Goal: Transaction & Acquisition: Purchase product/service

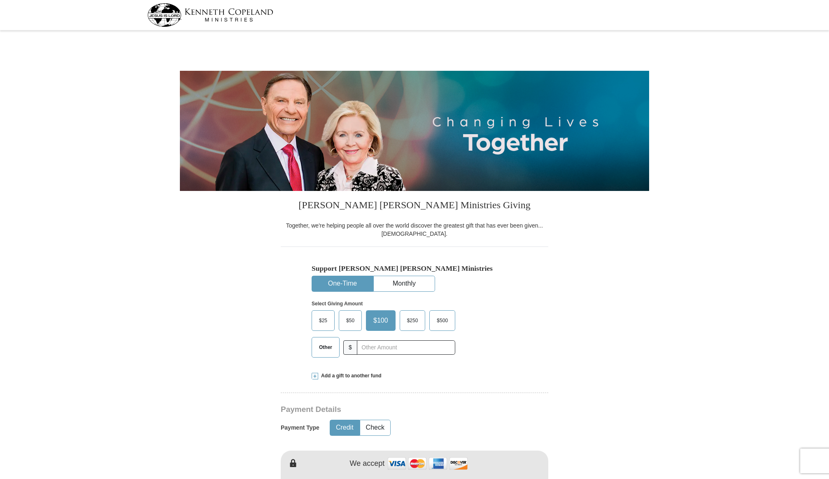
select select "VA"
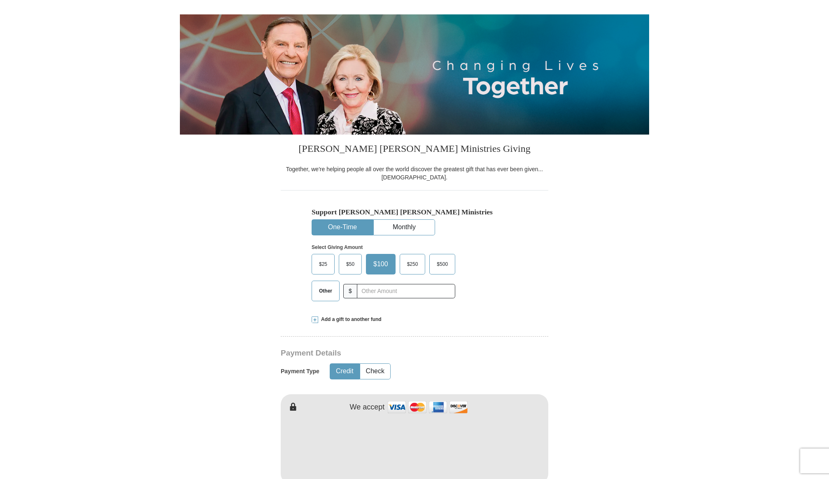
scroll to position [65, 0]
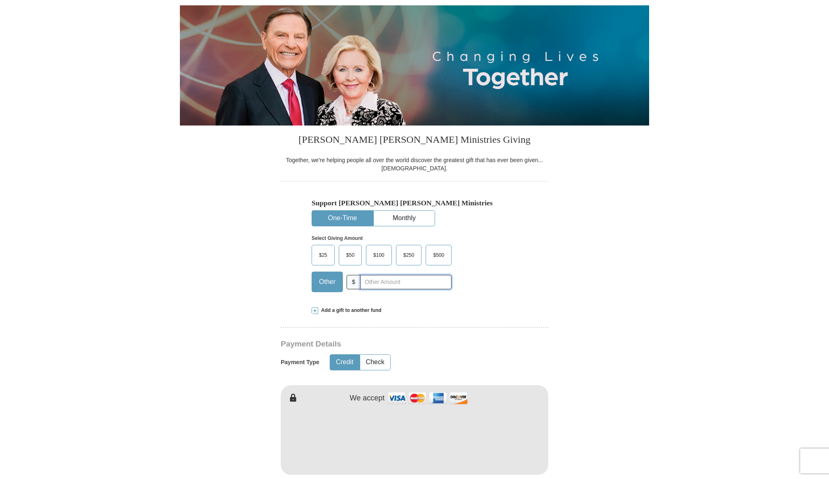
click at [420, 282] on input "text" at bounding box center [405, 282] width 91 height 14
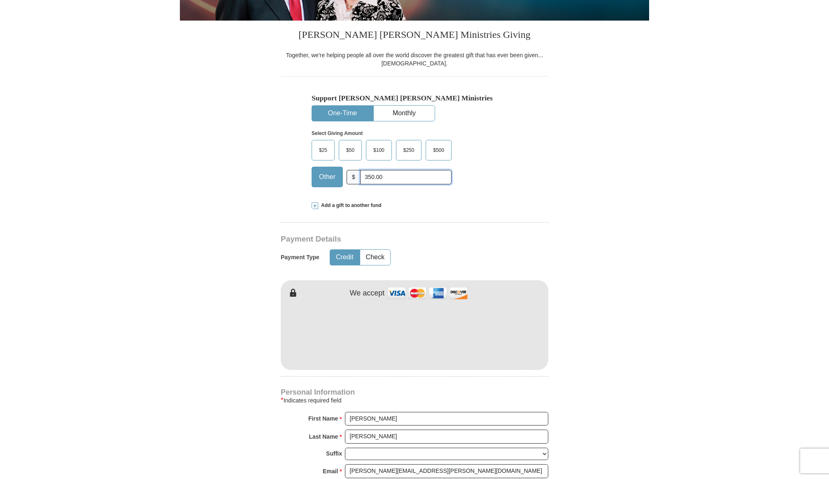
scroll to position [176, 0]
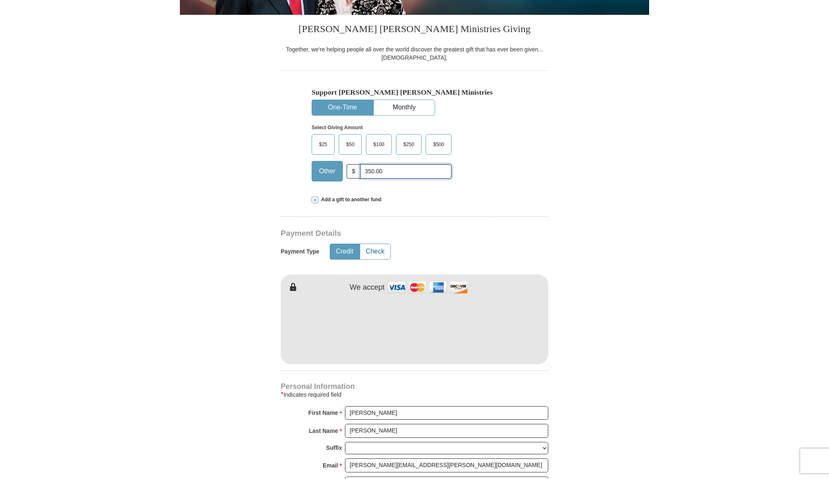
type input "350.00"
click at [376, 251] on button "Check" at bounding box center [375, 251] width 30 height 15
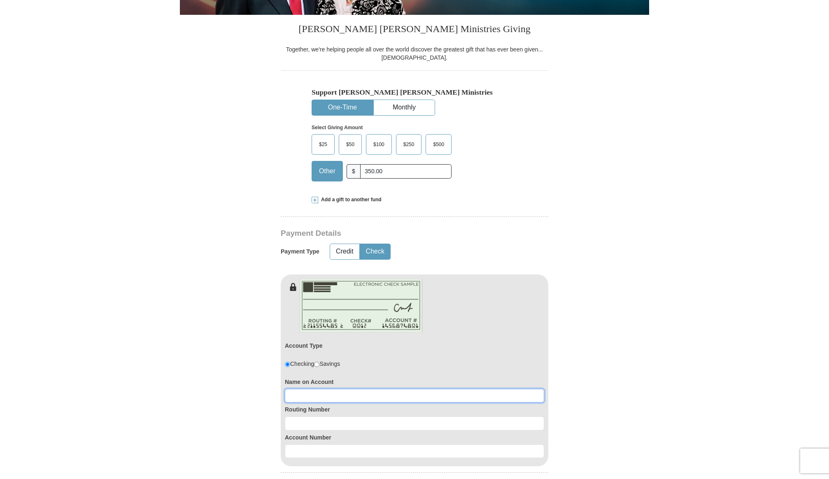
click at [418, 392] on input at bounding box center [414, 396] width 259 height 14
type input "[PERSON_NAME]"
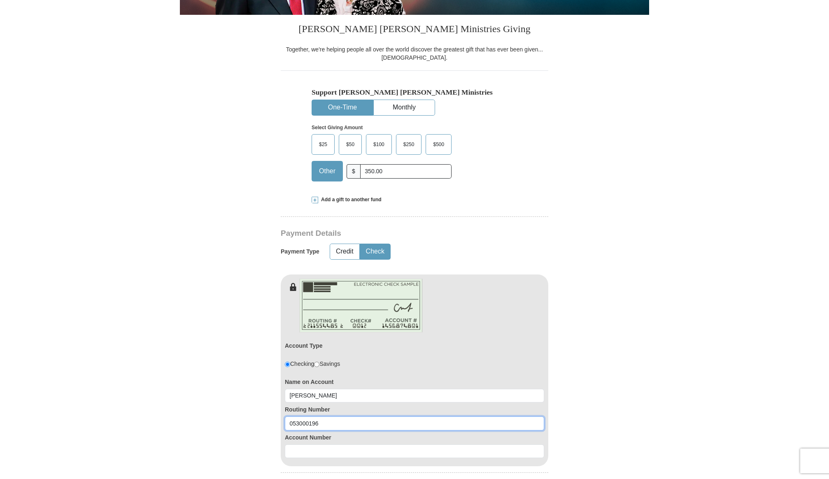
type input "053000196"
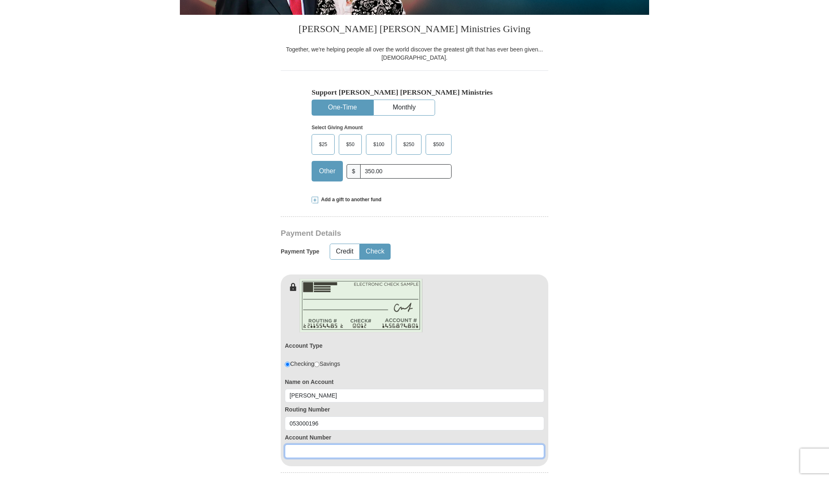
click at [424, 453] on input at bounding box center [414, 452] width 259 height 14
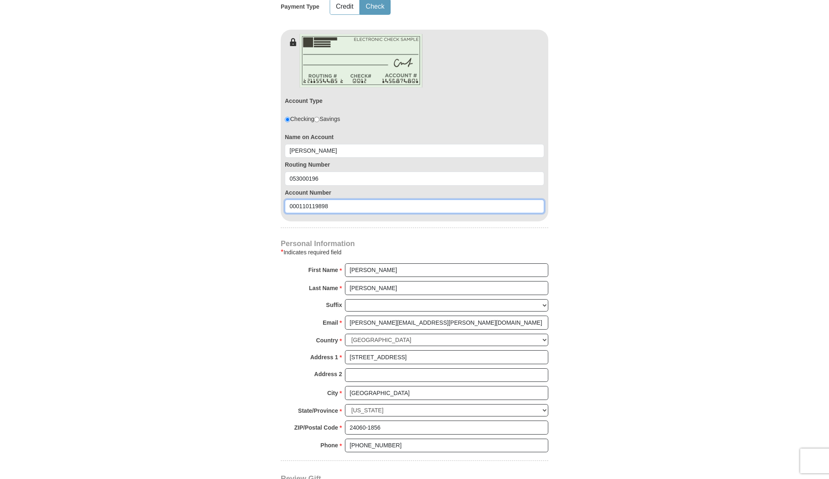
scroll to position [423, 0]
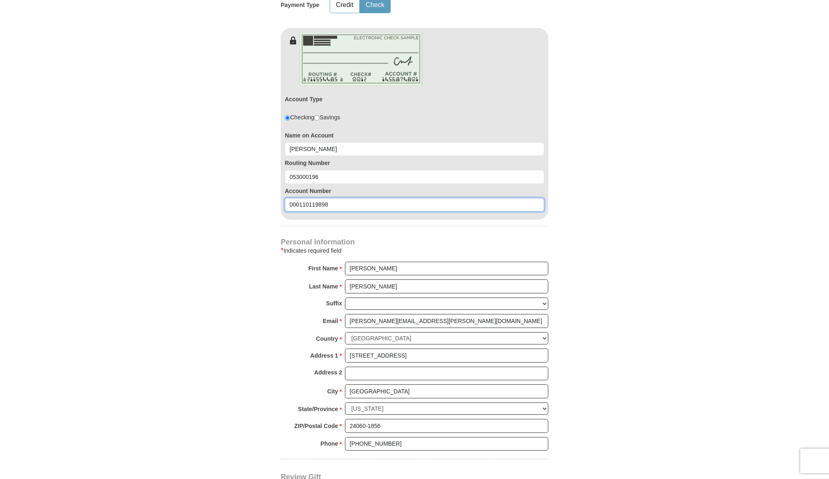
type input "000110119898"
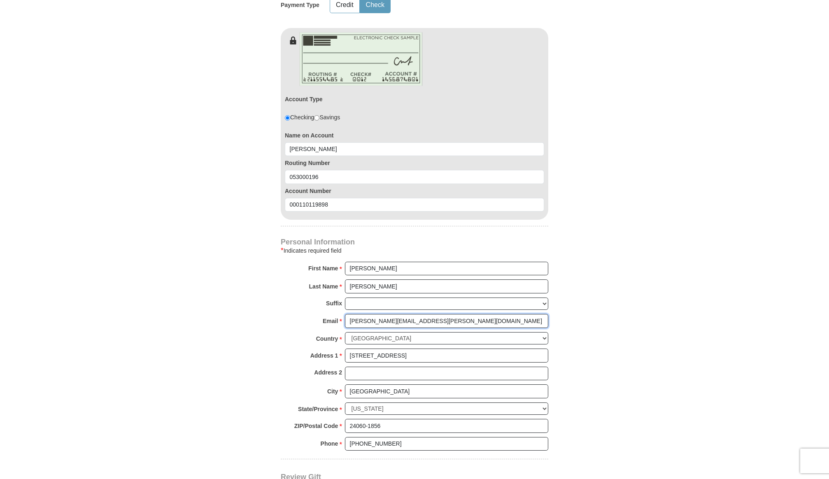
drag, startPoint x: 452, startPoint y: 320, endPoint x: 343, endPoint y: 318, distance: 109.1
click at [344, 318] on div "Email * [PERSON_NAME][EMAIL_ADDRESS][PERSON_NAME][DOMAIN_NAME] Please enter Ema…" at bounding box center [415, 323] width 268 height 18
type input "[PERSON_NAME][EMAIL_ADDRESS][DOMAIN_NAME]"
click at [572, 304] on form "[PERSON_NAME] [PERSON_NAME] Ministries Giving Together, we're helping people al…" at bounding box center [414, 108] width 469 height 996
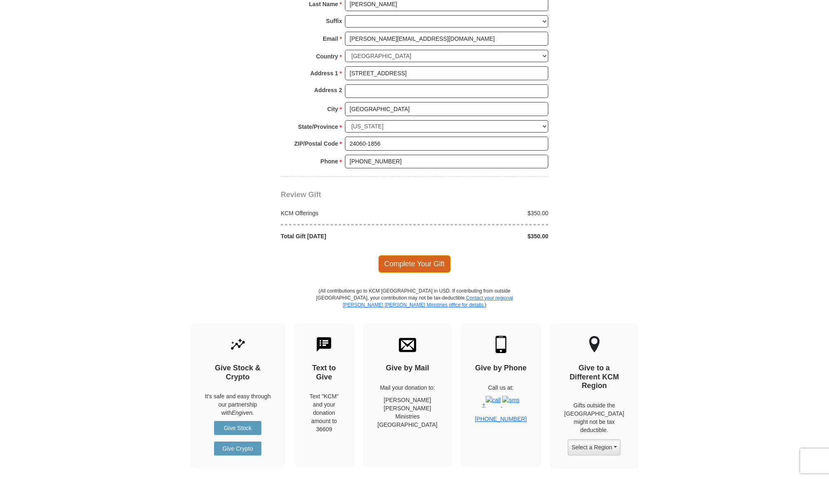
scroll to position [706, 0]
click at [420, 266] on span "Complete Your Gift" at bounding box center [414, 263] width 73 height 17
